Goal: Information Seeking & Learning: Learn about a topic

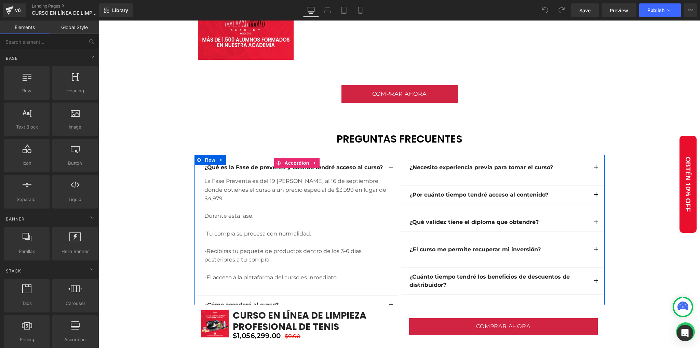
scroll to position [2006, 0]
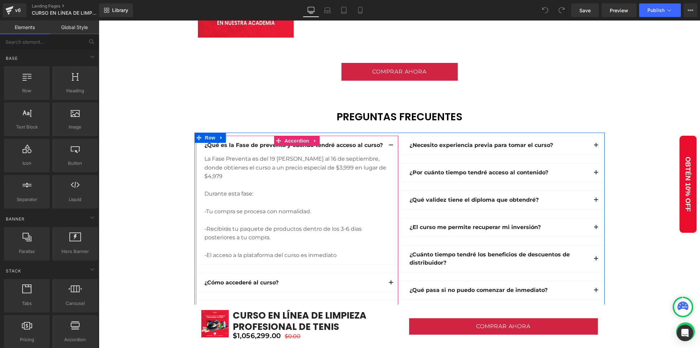
click at [391, 147] on span "button" at bounding box center [391, 147] width 0 height 0
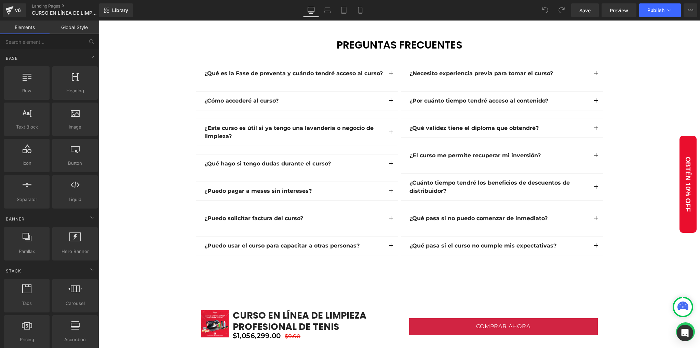
scroll to position [2052, 0]
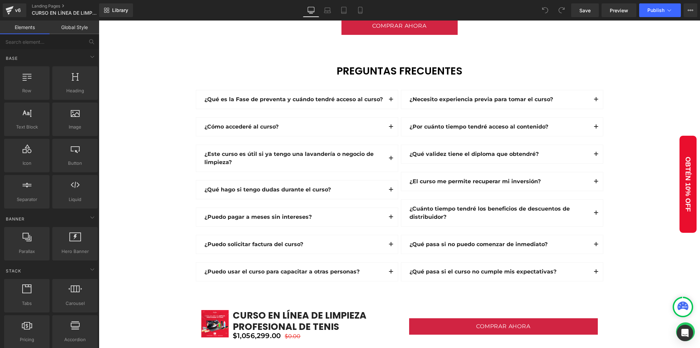
drag, startPoint x: 180, startPoint y: 222, endPoint x: 158, endPoint y: 229, distance: 23.4
drag, startPoint x: 158, startPoint y: 229, endPoint x: 157, endPoint y: 212, distance: 16.8
click at [99, 21] on div at bounding box center [99, 21] width 0 height 0
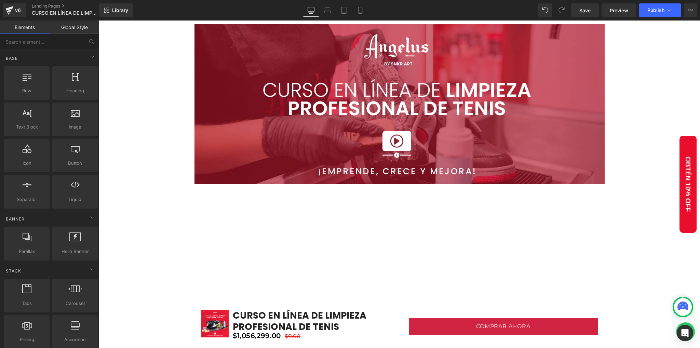
scroll to position [0, 0]
